Goal: Information Seeking & Learning: Learn about a topic

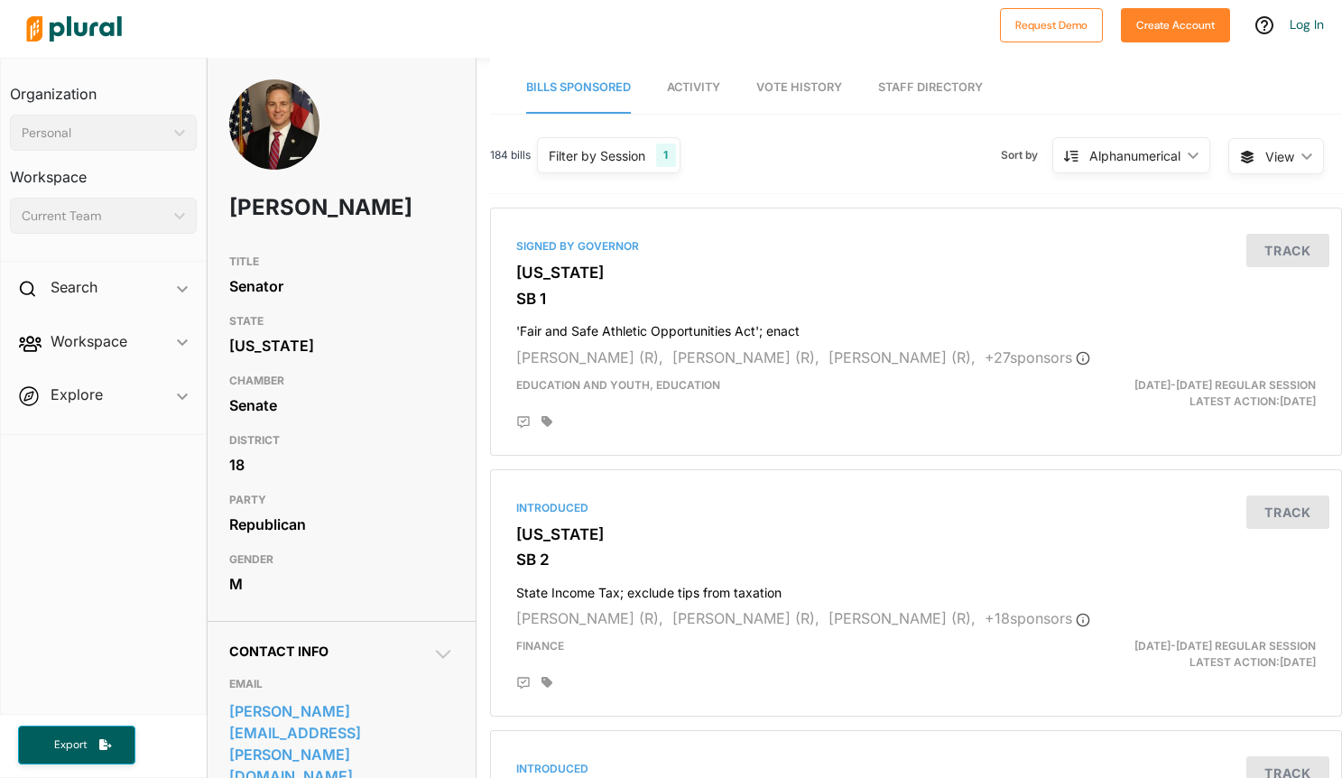
click at [96, 27] on img at bounding box center [74, 28] width 126 height 63
